Goal: Task Accomplishment & Management: Manage account settings

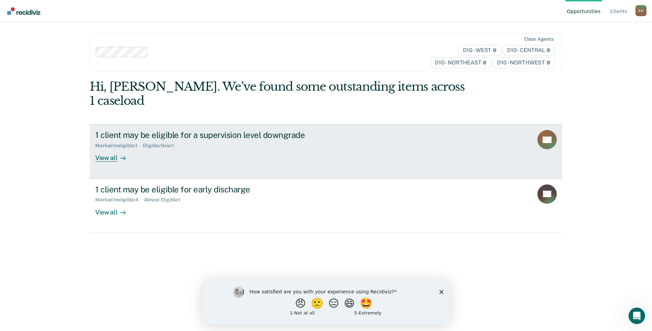
click at [106, 149] on div "View all" at bounding box center [114, 155] width 39 height 13
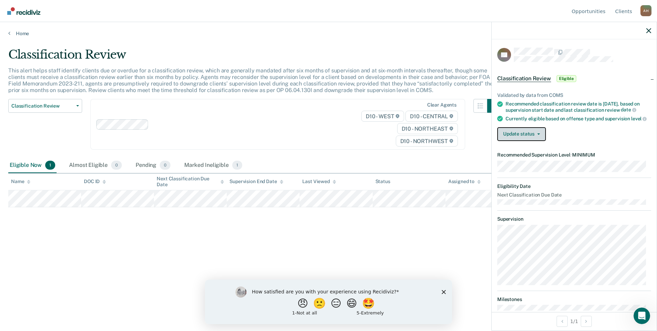
click at [523, 139] on button "Update status" at bounding box center [521, 134] width 49 height 14
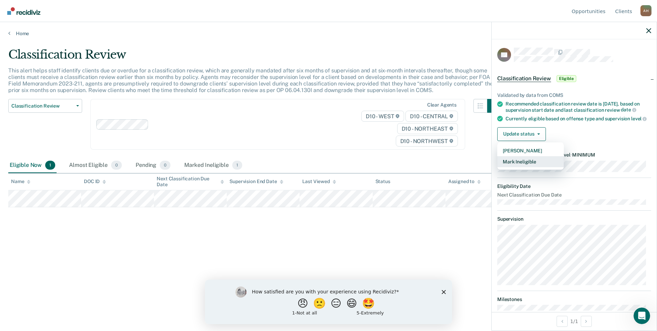
click at [522, 165] on button "Mark Ineligible" at bounding box center [530, 161] width 67 height 11
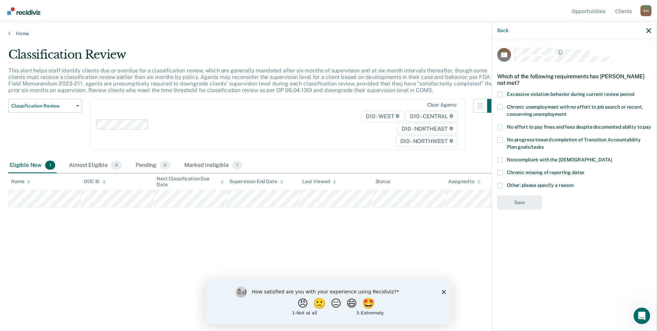
click at [501, 183] on span at bounding box center [500, 186] width 6 height 6
click at [574, 183] on input "Other: please specify a reason" at bounding box center [574, 183] width 0 height 0
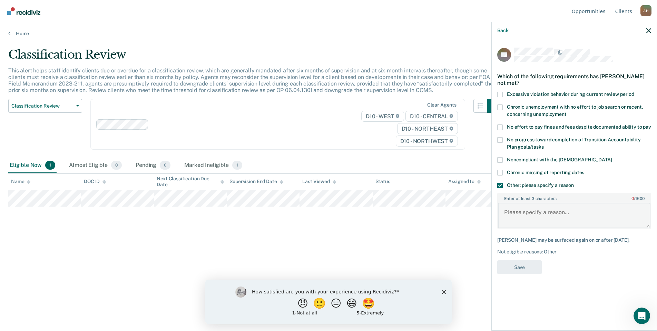
click at [510, 209] on textarea "Enter at least 3 characters 0 / 1600" at bounding box center [574, 216] width 152 height 26
type textarea "D"
type textarea "Client did not complete programming due to current illness."
click at [517, 262] on button "Save" at bounding box center [519, 267] width 44 height 14
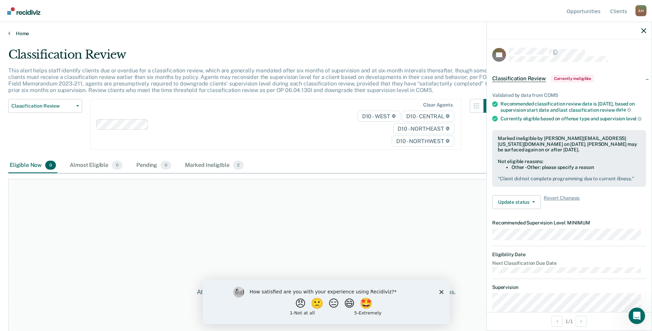
click at [16, 32] on link "Home" at bounding box center [325, 33] width 635 height 6
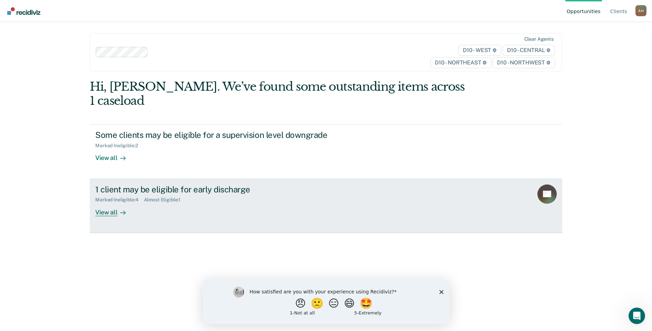
click at [108, 203] on div "View all" at bounding box center [114, 209] width 39 height 13
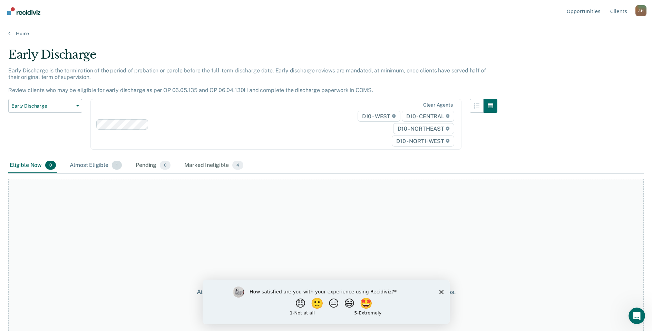
click at [91, 163] on div "Almost Eligible 1" at bounding box center [95, 165] width 55 height 15
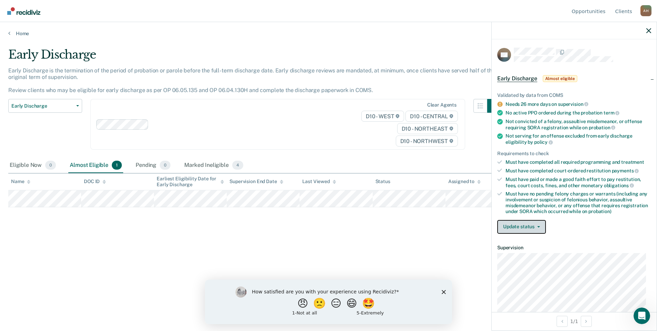
click at [526, 227] on button "Update status" at bounding box center [521, 227] width 49 height 14
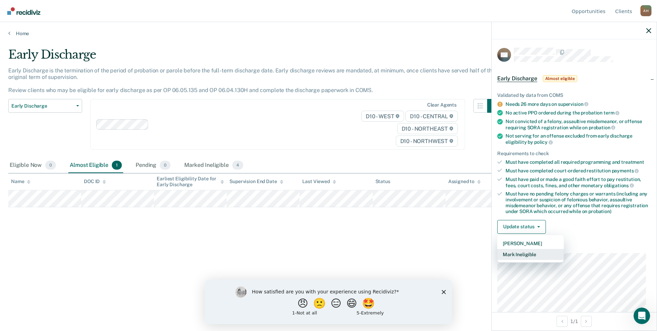
click at [527, 253] on button "Mark Ineligible" at bounding box center [530, 254] width 67 height 11
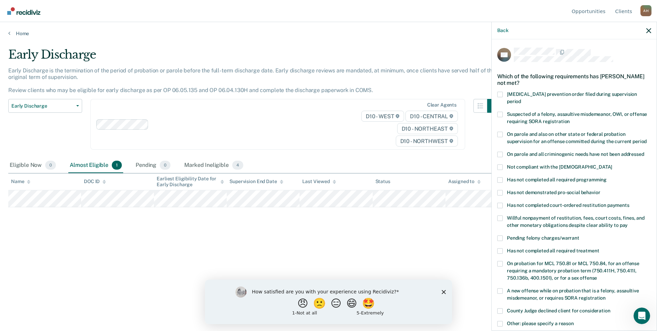
click at [500, 165] on span at bounding box center [500, 168] width 6 height 6
click at [612, 165] on input "Not compliant with the [DEMOGRAPHIC_DATA]" at bounding box center [612, 165] width 0 height 0
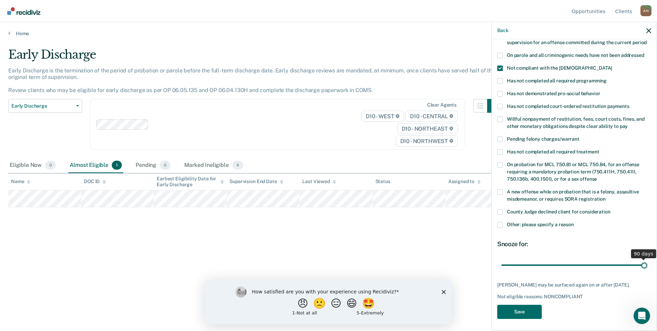
scroll to position [93, 0]
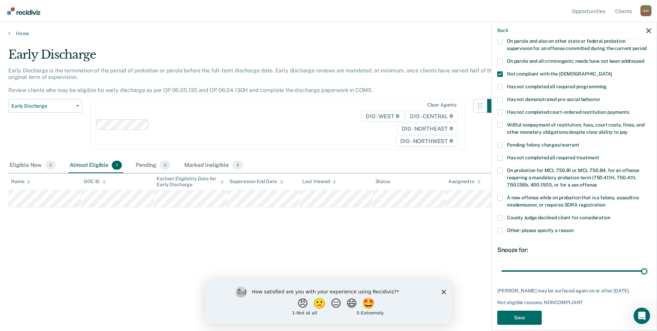
drag, startPoint x: 548, startPoint y: 256, endPoint x: 650, endPoint y: 265, distance: 102.8
type input "90"
click at [647, 265] on input "range" at bounding box center [574, 271] width 146 height 12
click at [520, 311] on button "Save" at bounding box center [519, 318] width 44 height 14
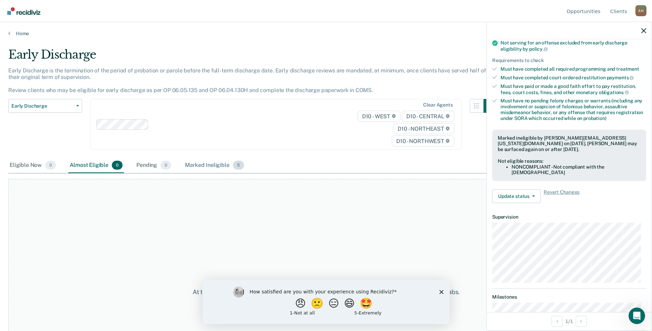
click at [207, 165] on div "Marked Ineligible 5" at bounding box center [214, 165] width 62 height 15
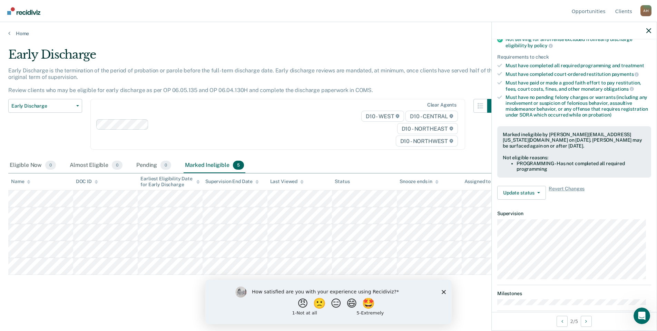
scroll to position [103, 0]
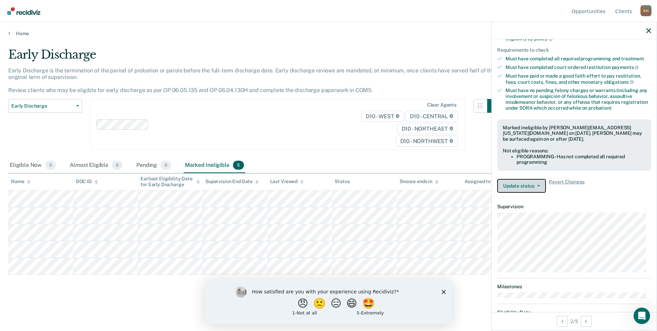
click at [528, 183] on button "Update status" at bounding box center [521, 186] width 49 height 14
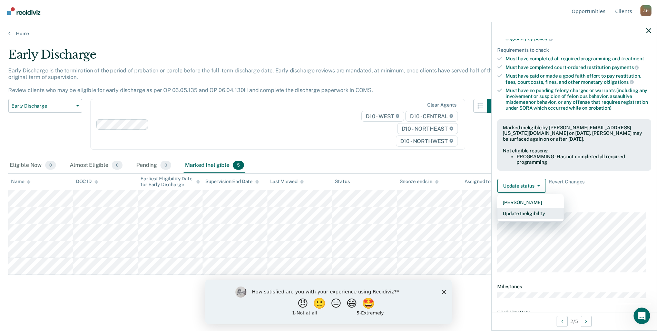
click at [537, 211] on button "Update Ineligibility" at bounding box center [530, 213] width 67 height 11
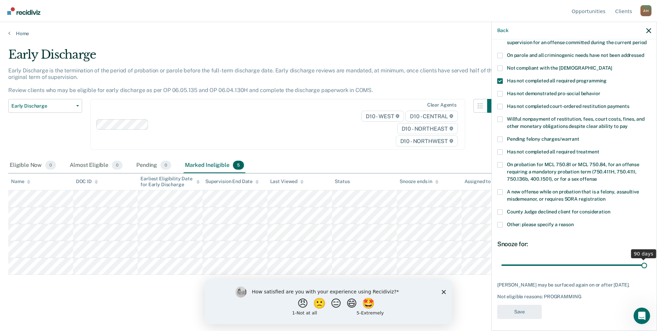
drag, startPoint x: 638, startPoint y: 257, endPoint x: 650, endPoint y: 258, distance: 12.2
click at [647, 259] on input "range" at bounding box center [574, 265] width 146 height 12
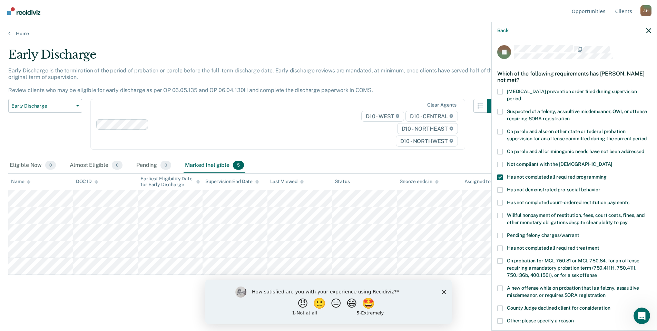
scroll to position [0, 0]
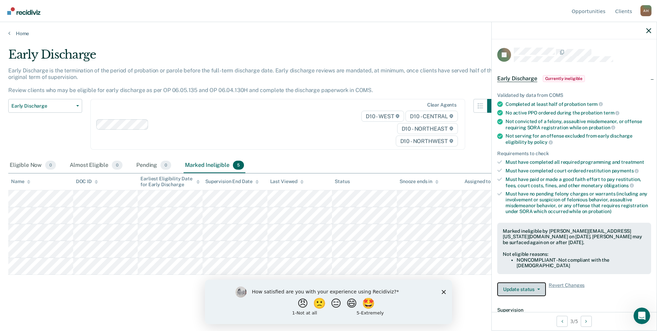
click at [528, 286] on button "Update status" at bounding box center [521, 289] width 49 height 14
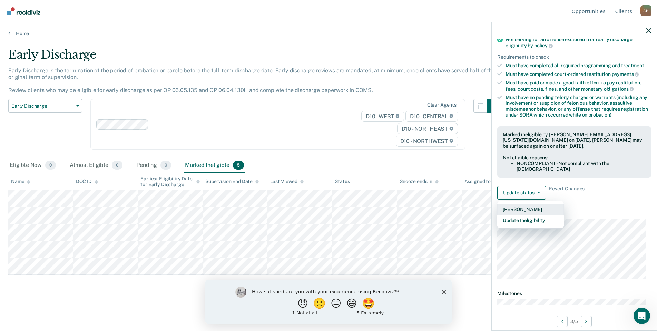
scroll to position [103, 0]
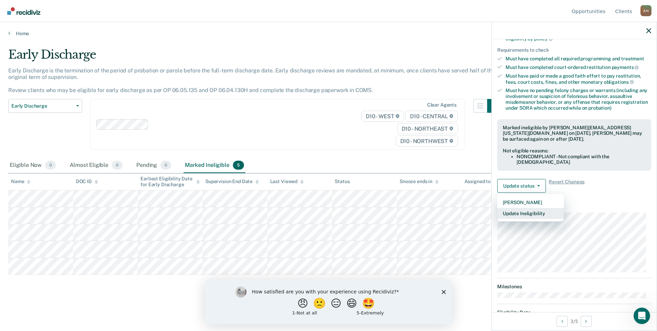
click at [538, 213] on button "Update Ineligibility" at bounding box center [530, 213] width 67 height 11
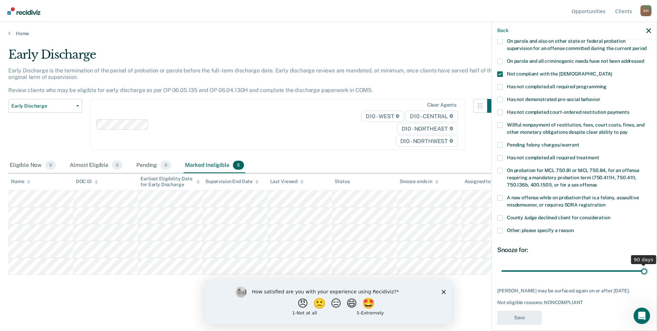
click at [639, 265] on input "range" at bounding box center [574, 271] width 146 height 12
click at [655, 31] on div "Back" at bounding box center [574, 30] width 165 height 17
click at [648, 29] on icon "button" at bounding box center [648, 30] width 5 height 5
